Goal: Subscribe to service/newsletter

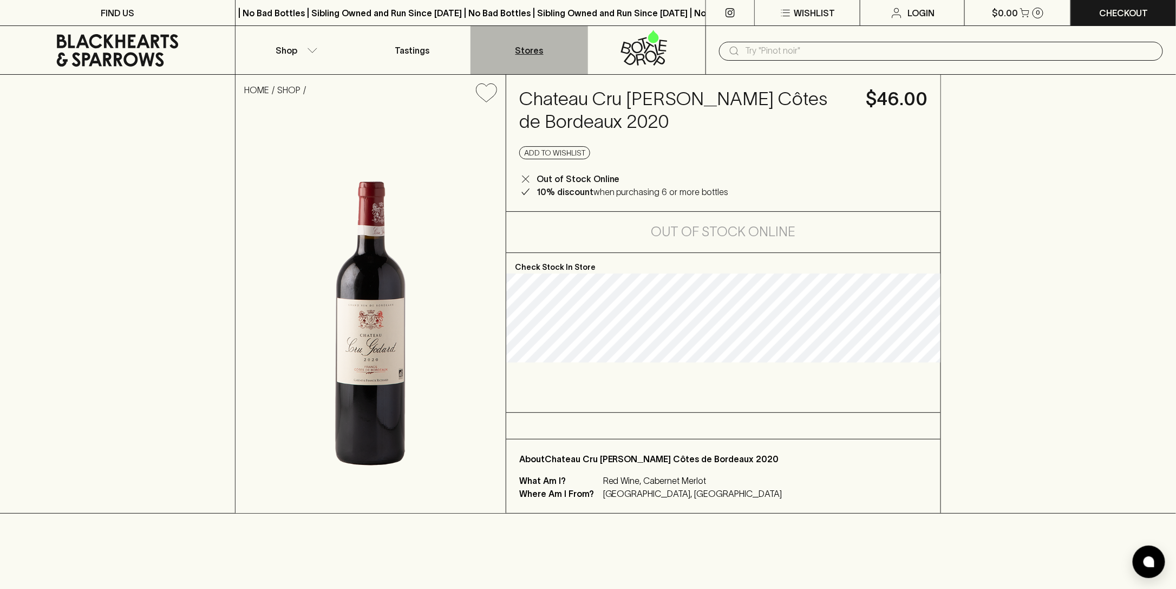
click at [534, 48] on p "Stores" at bounding box center [530, 50] width 28 height 13
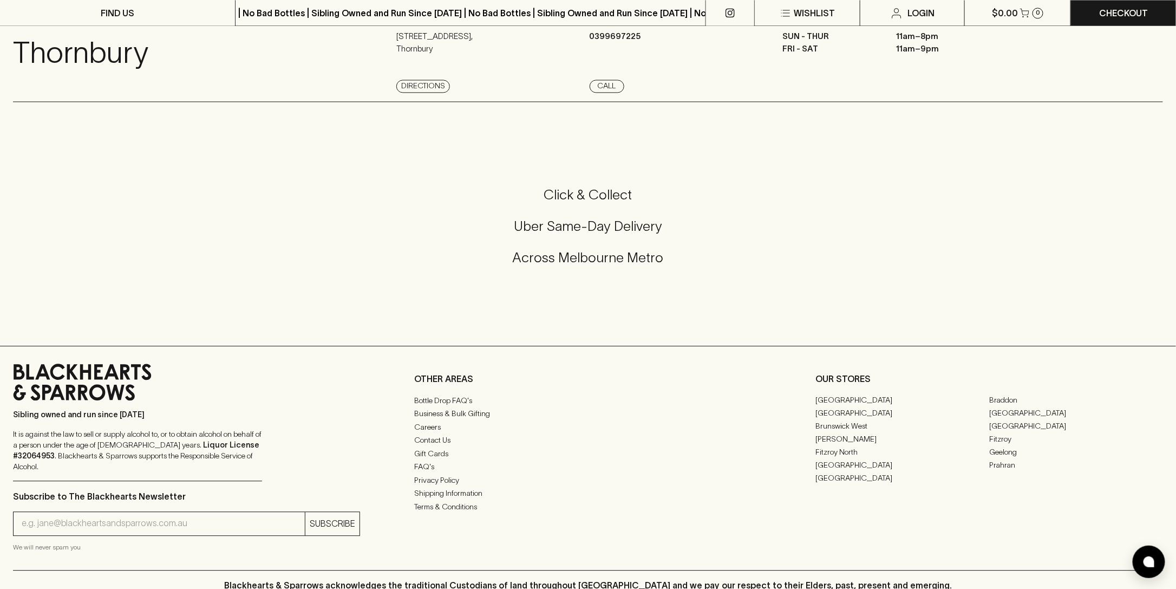
scroll to position [1173, 0]
click at [179, 513] on input "email" at bounding box center [163, 521] width 283 height 17
type input "gts1carmen@hotmail.com"
click at [346, 516] on p "SUBSCRIBE" at bounding box center [332, 522] width 45 height 13
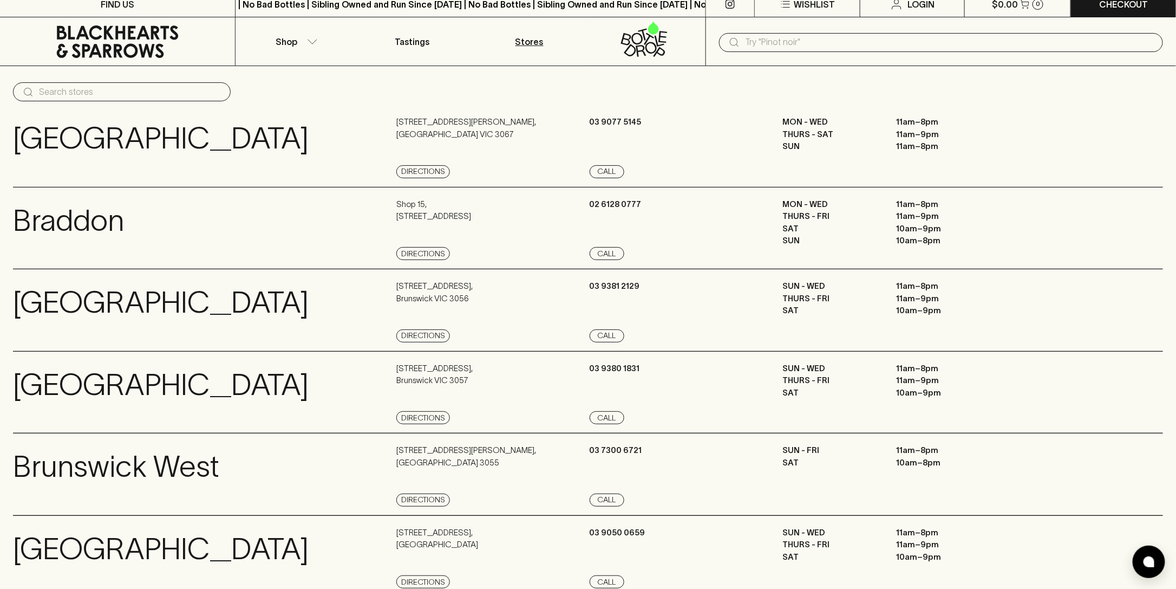
scroll to position [0, 0]
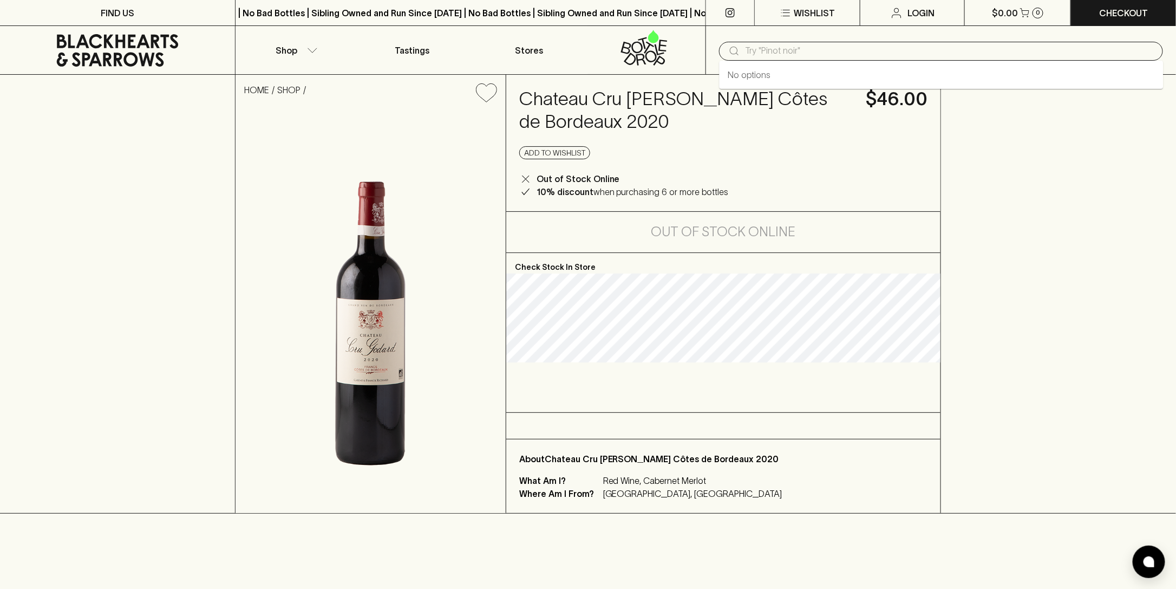
paste input "Chateau Cru [PERSON_NAME]"
type input "Chateau Cru [PERSON_NAME]"
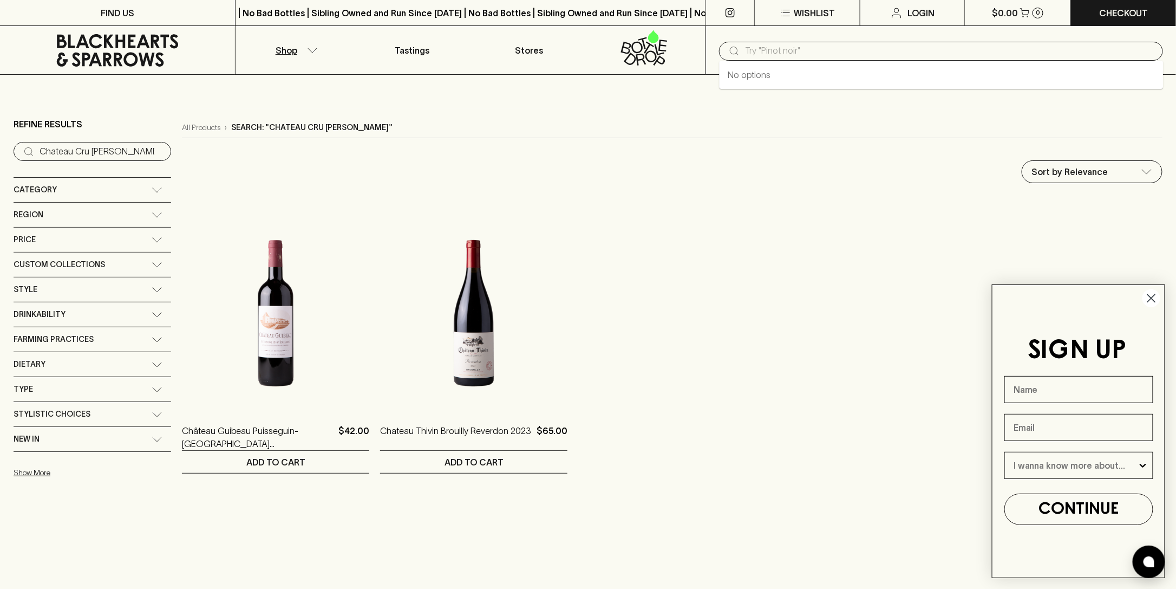
paste input "Chateau Cru [PERSON_NAME]"
type input "Chateau Cru [PERSON_NAME]"
